Goal: Check status

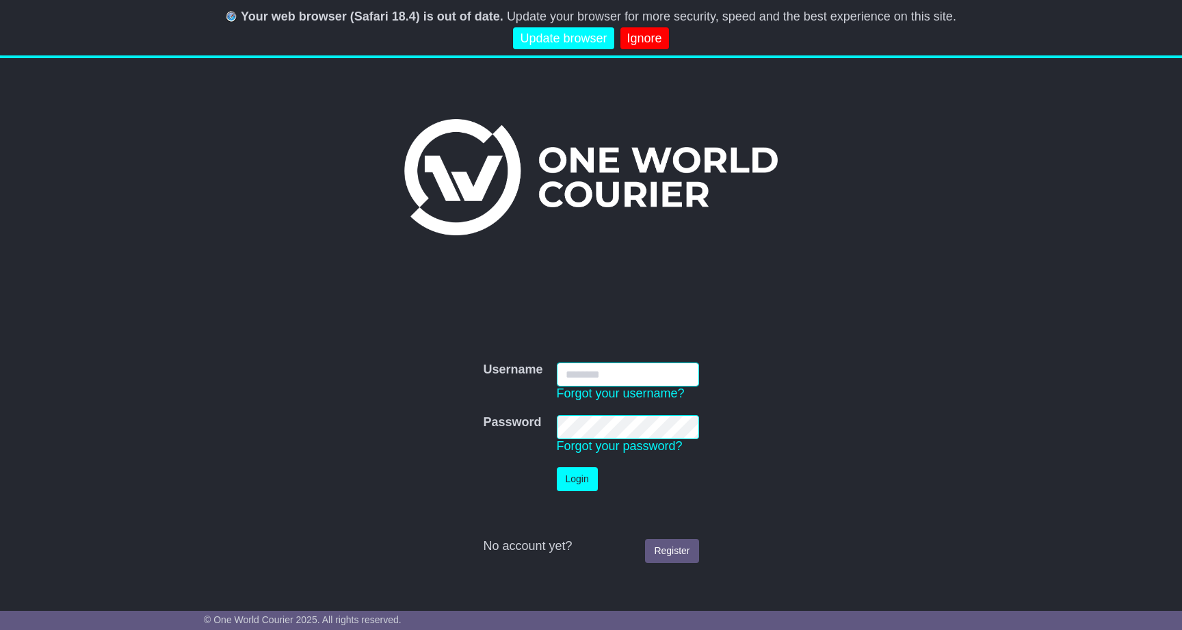
type input "**********"
click at [577, 479] on button "Login" at bounding box center [577, 479] width 41 height 24
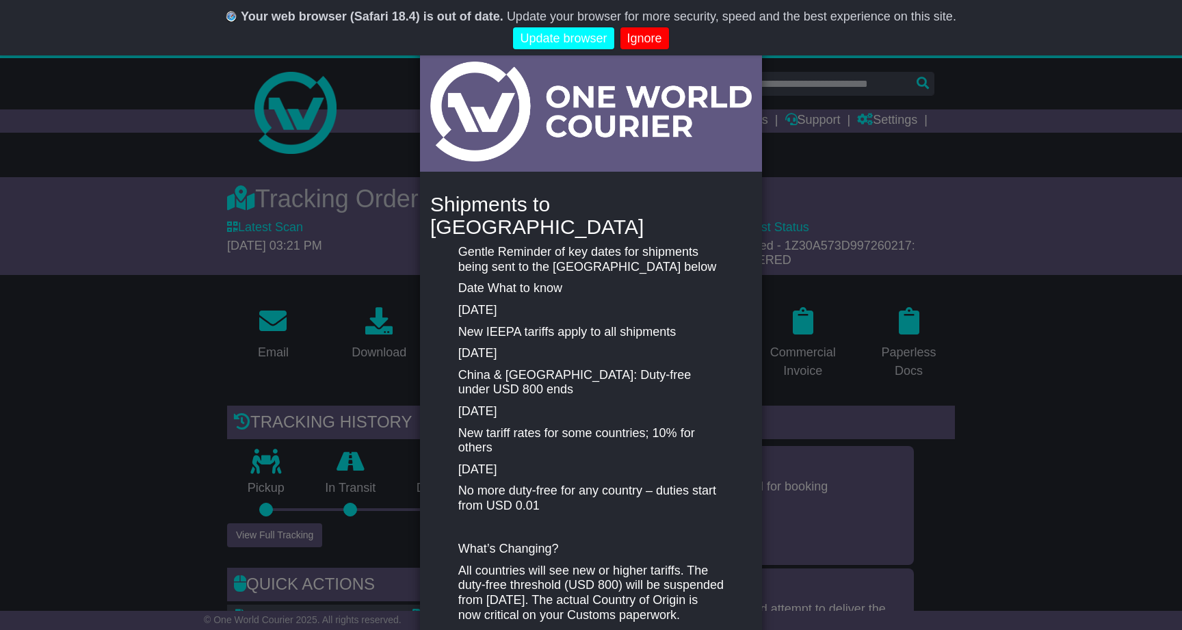
click at [1002, 128] on div "New notification × Shipments to [GEOGRAPHIC_DATA] Gentle Reminder of key dates …" at bounding box center [591, 315] width 1182 height 630
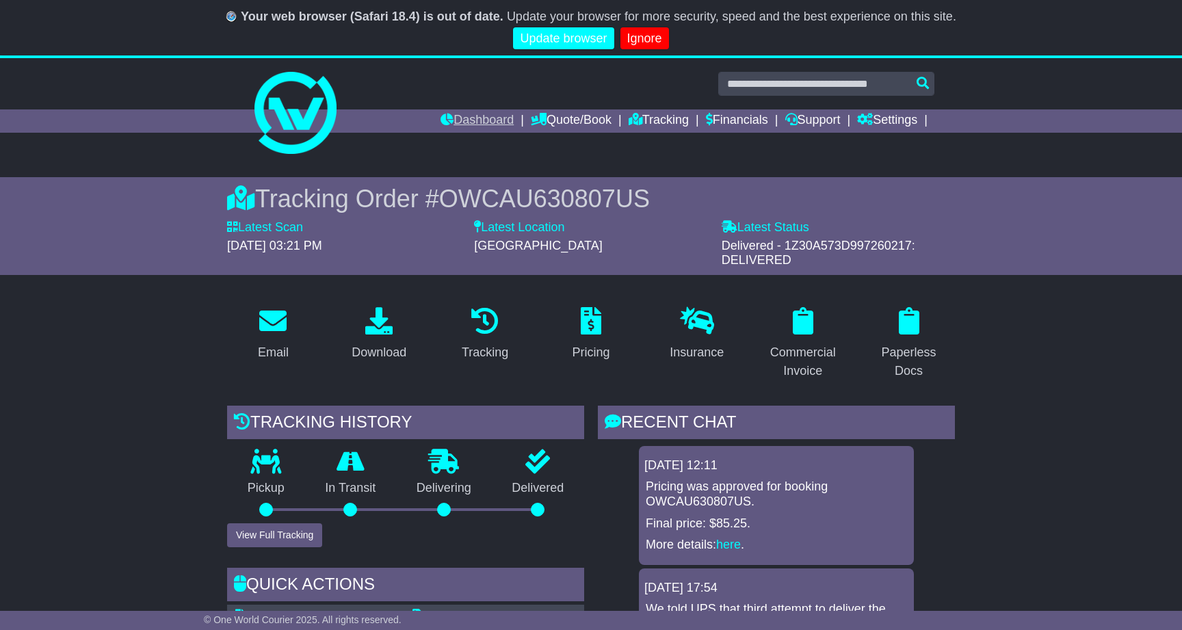
click at [475, 113] on link "Dashboard" at bounding box center [477, 120] width 73 height 23
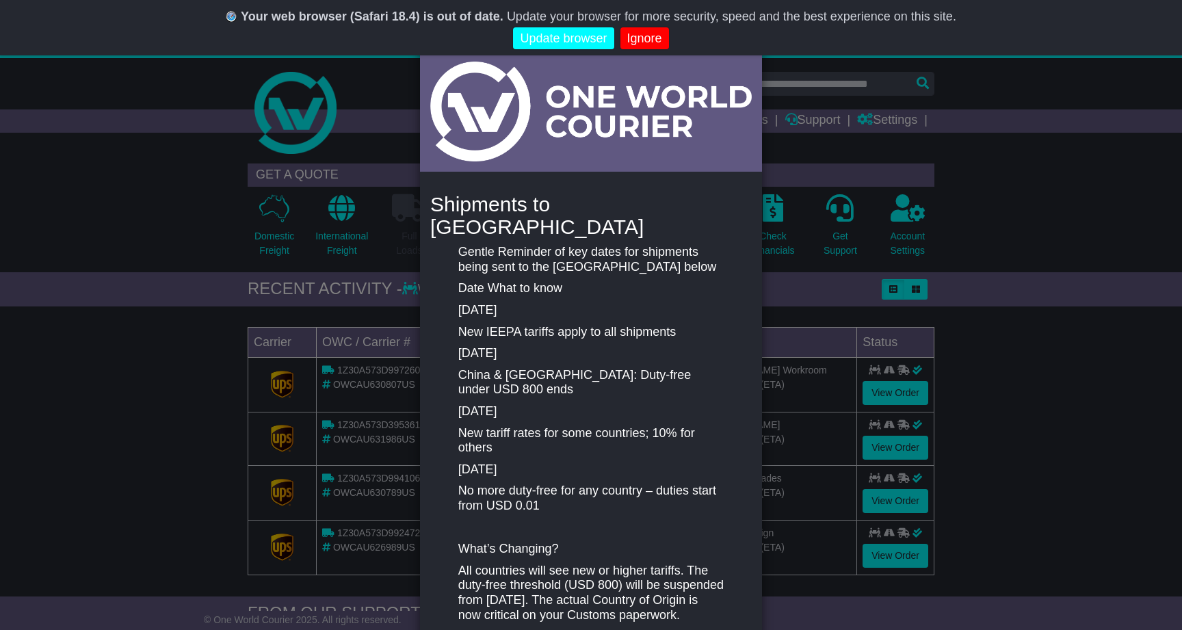
click at [1089, 142] on div "New notification × Shipments to [GEOGRAPHIC_DATA] Gentle Reminder of key dates …" at bounding box center [591, 315] width 1182 height 630
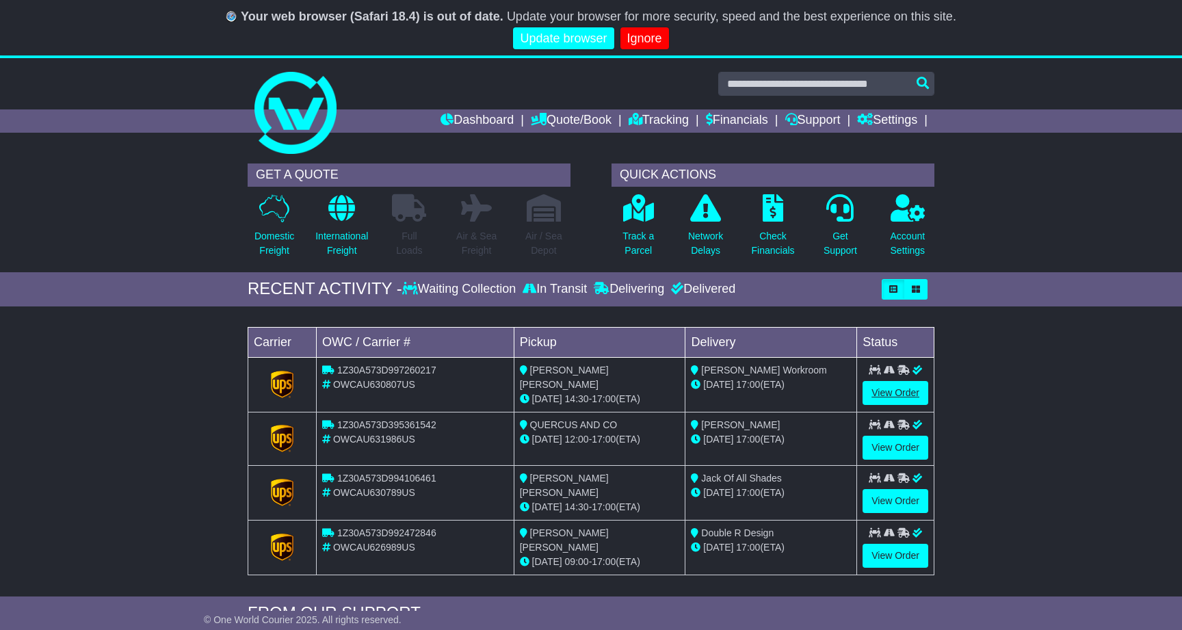
click at [889, 389] on link "View Order" at bounding box center [896, 393] width 66 height 24
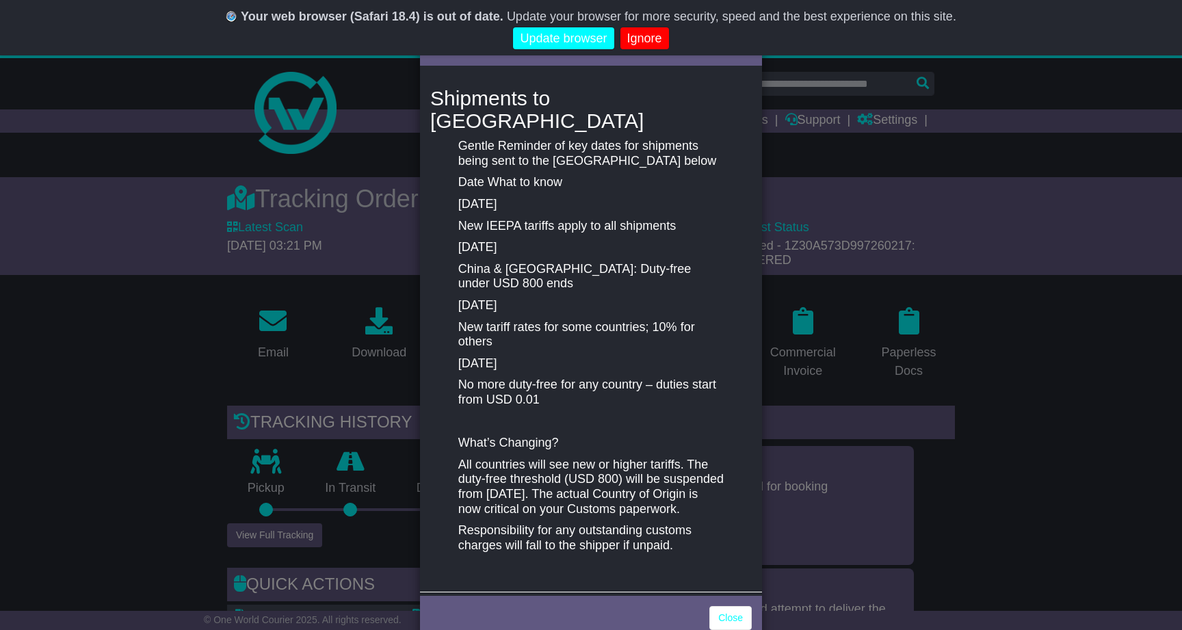
scroll to position [105, 0]
click at [737, 607] on link "Close" at bounding box center [730, 619] width 42 height 24
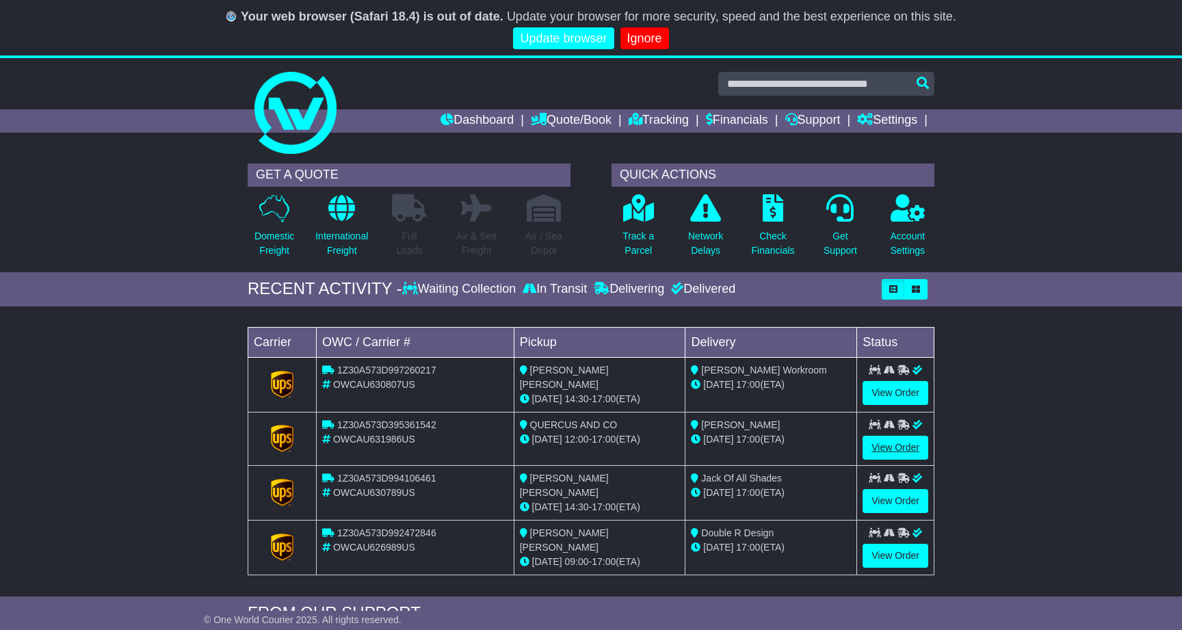
click at [909, 446] on link "View Order" at bounding box center [896, 448] width 66 height 24
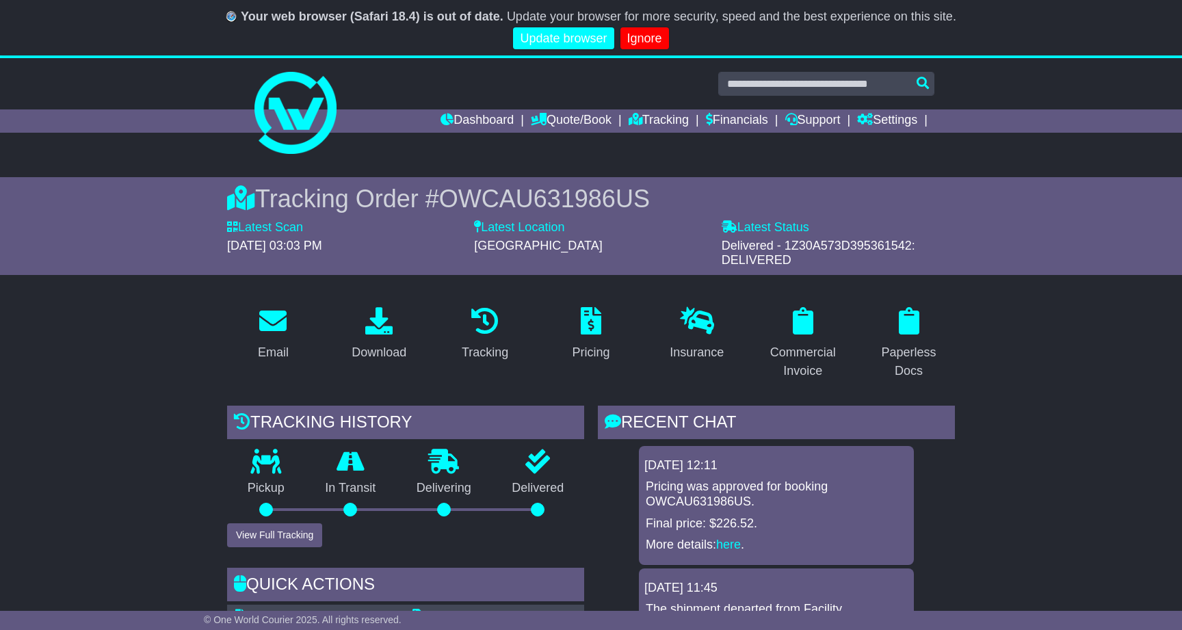
drag, startPoint x: 782, startPoint y: 246, endPoint x: 906, endPoint y: 248, distance: 124.5
click at [906, 248] on span "Delivered - 1Z30A573D395361542: DELIVERED" at bounding box center [819, 253] width 194 height 29
copy span "1Z30A573D395361542"
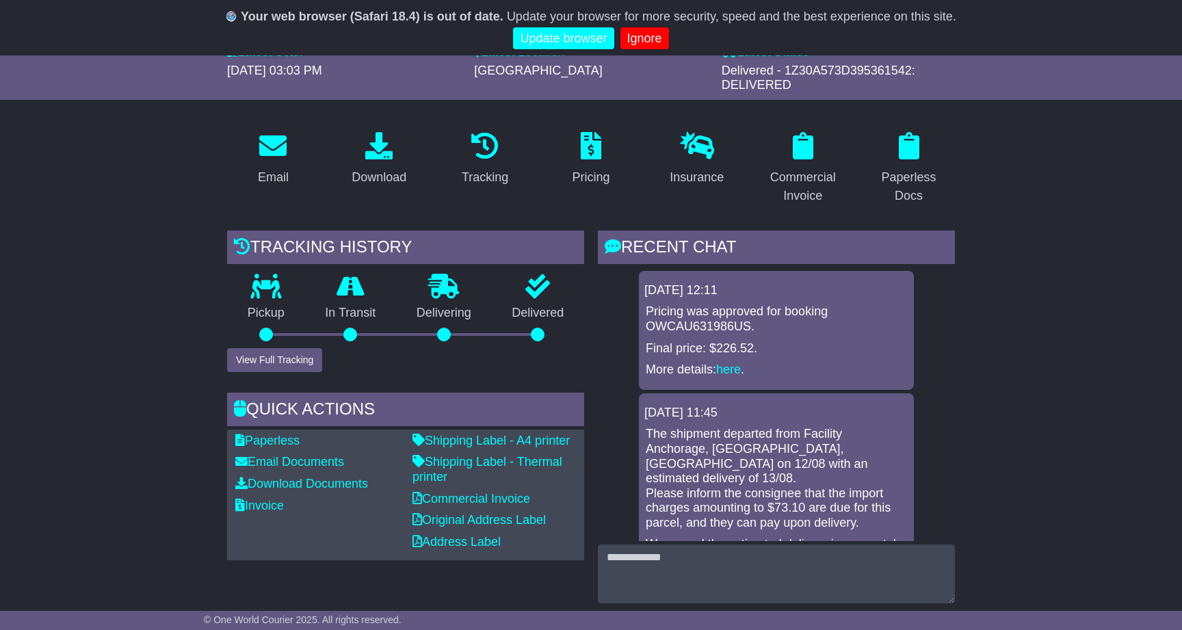
scroll to position [114, 0]
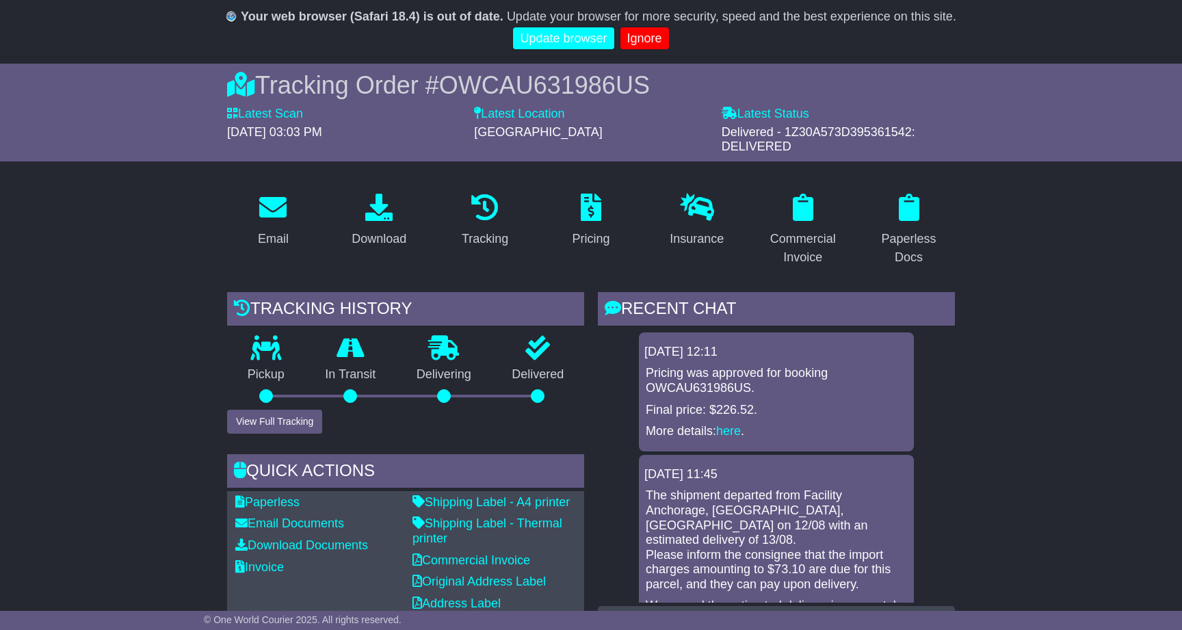
click at [297, 423] on button "View Full Tracking" at bounding box center [274, 422] width 95 height 24
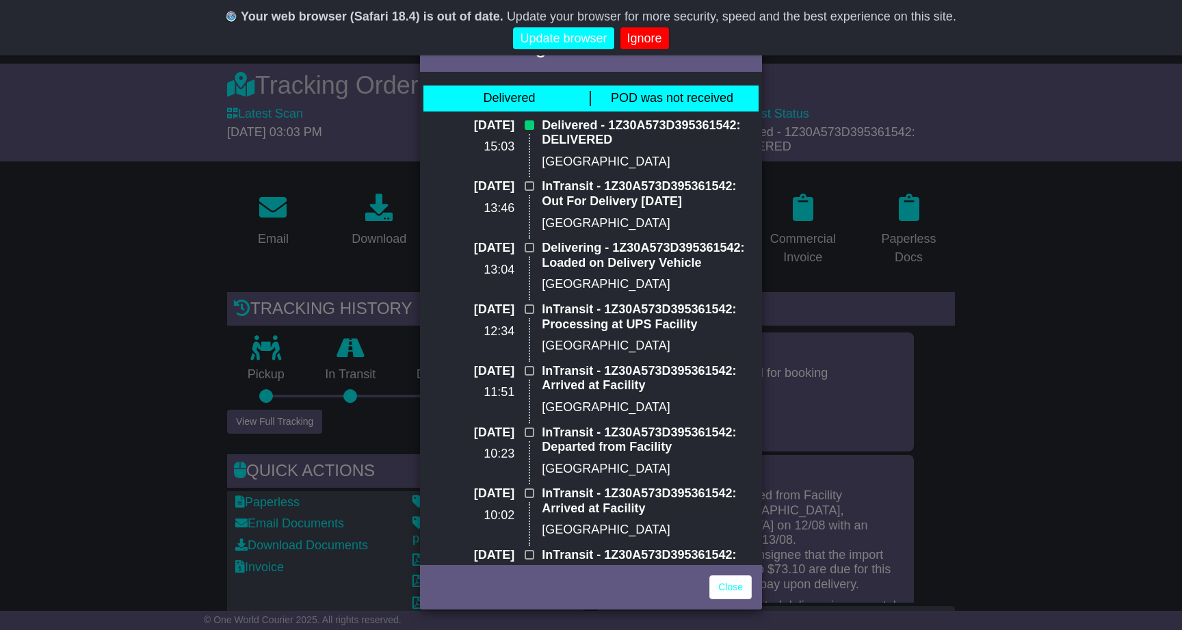
click at [1161, 291] on div "Full Tracking × Delivered POD was not received 13 Aug 2025 15:03 Delivered - 1Z…" at bounding box center [591, 315] width 1182 height 630
